Goal: Information Seeking & Learning: Learn about a topic

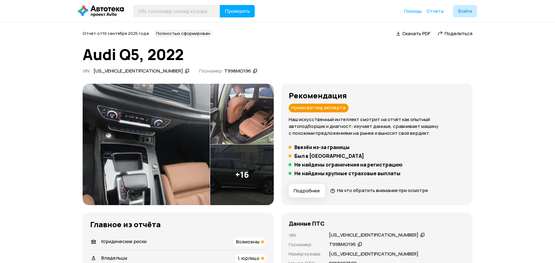
click at [148, 129] on img at bounding box center [146, 145] width 127 height 122
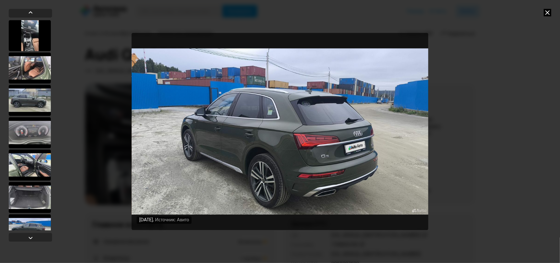
click at [545, 12] on icon at bounding box center [546, 12] width 7 height 7
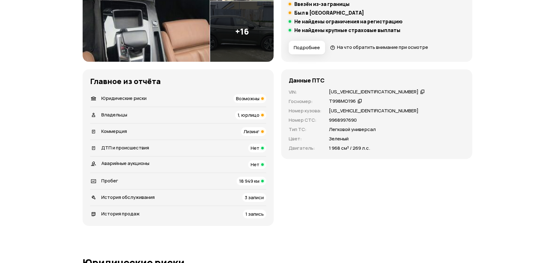
scroll to position [156, 0]
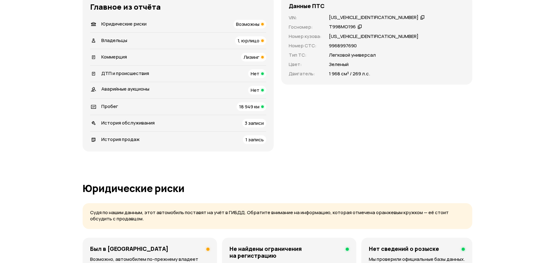
click at [120, 122] on span "История обслуживания" at bounding box center [127, 123] width 53 height 7
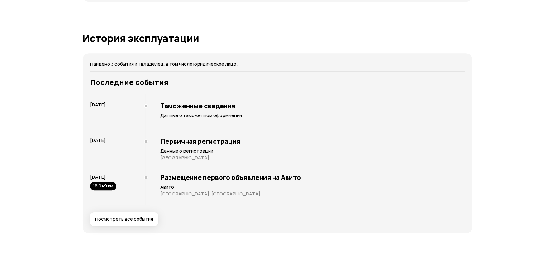
scroll to position [1128, 0]
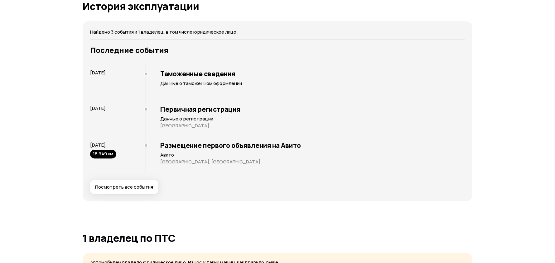
click at [111, 189] on span "Посмотреть все события" at bounding box center [124, 187] width 58 height 6
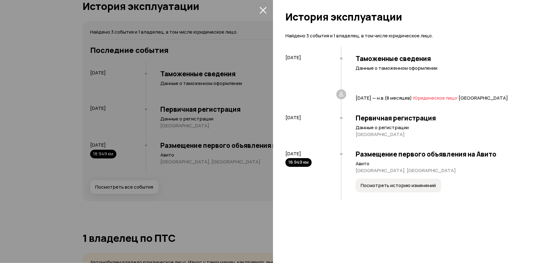
click at [407, 189] on span "Посмотреть историю изменений" at bounding box center [397, 186] width 75 height 6
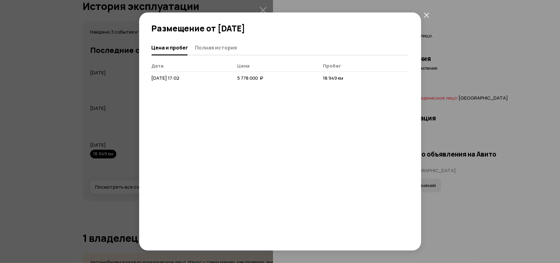
click at [426, 15] on icon "закрыть" at bounding box center [426, 14] width 5 height 5
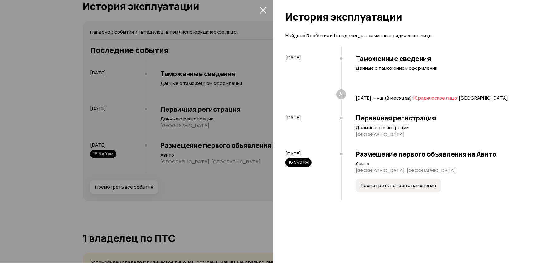
click at [265, 10] on icon "закрыть" at bounding box center [262, 10] width 7 height 7
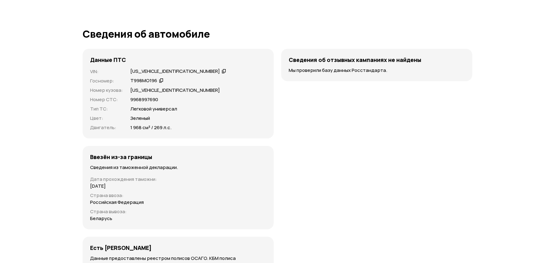
scroll to position [1876, 0]
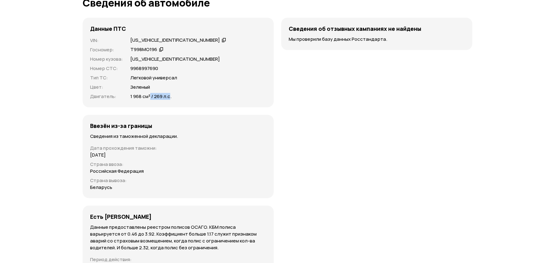
drag, startPoint x: 151, startPoint y: 93, endPoint x: 169, endPoint y: 95, distance: 18.9
click at [169, 95] on p "1 968 см³ / 269 л.с." at bounding box center [150, 96] width 41 height 7
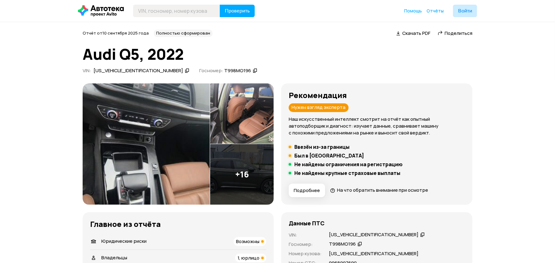
scroll to position [0, 0]
